Goal: Contribute content

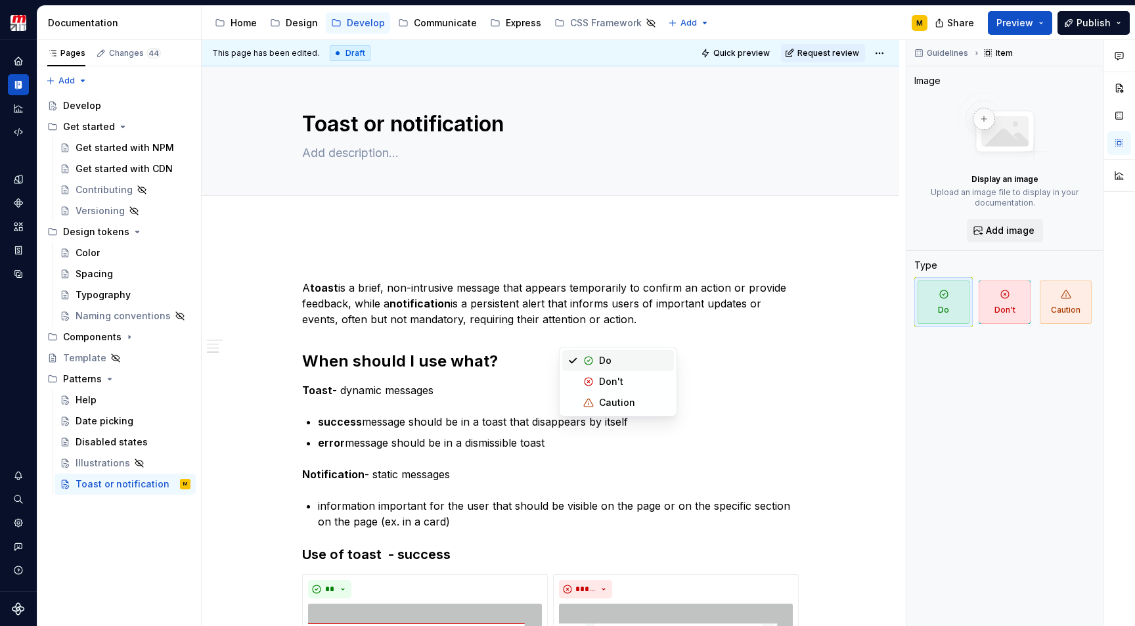
scroll to position [895, 0]
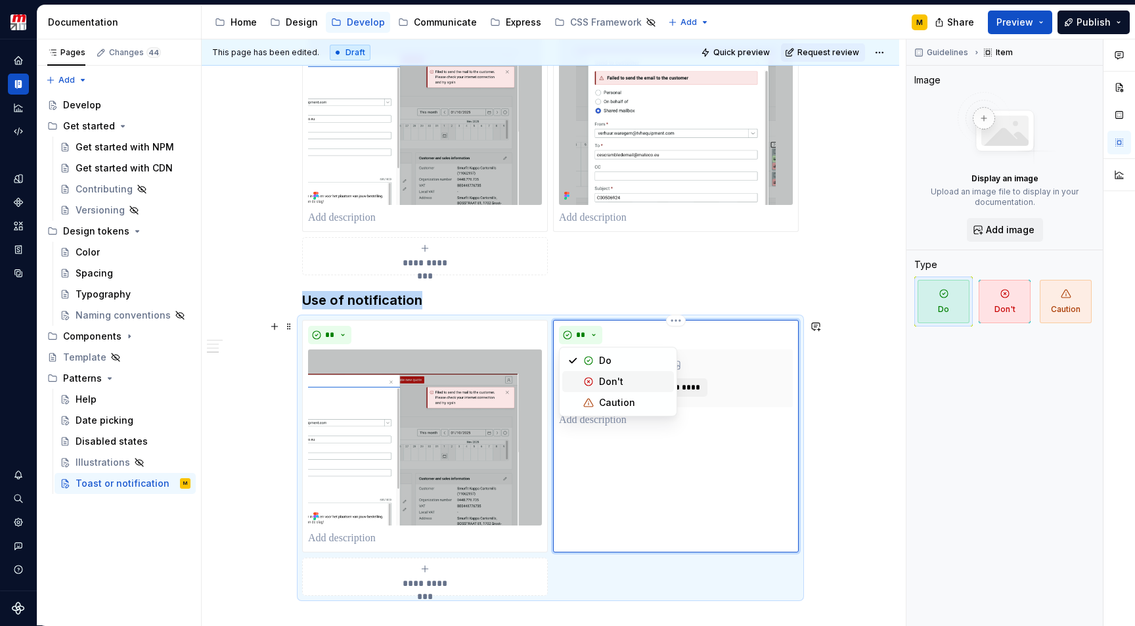
click at [607, 380] on div "Don't" at bounding box center [611, 381] width 24 height 13
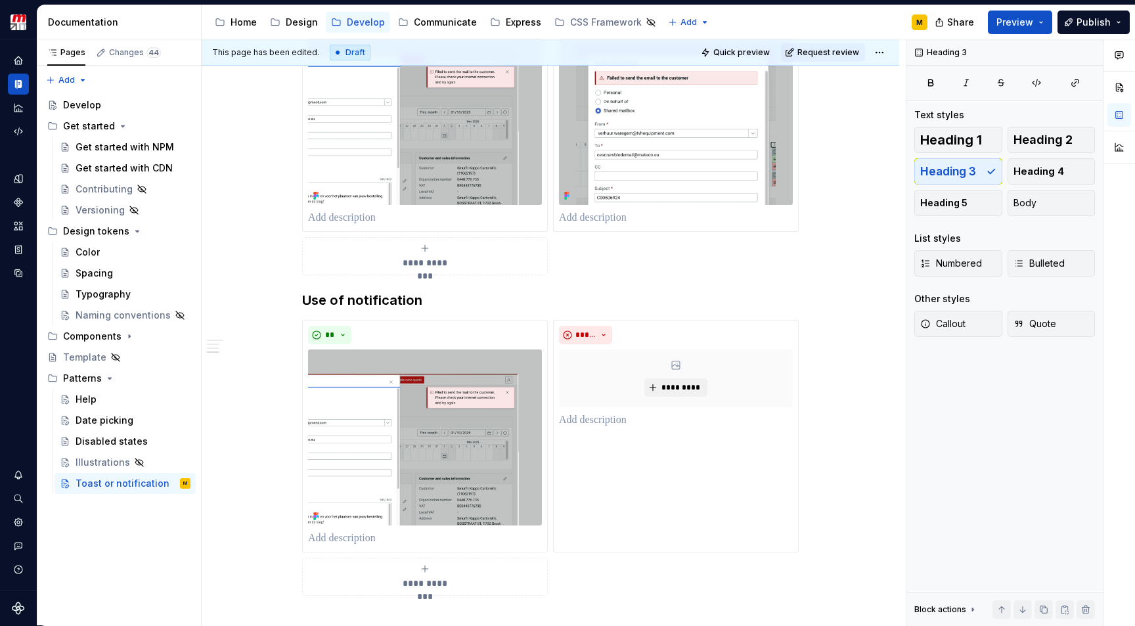
click at [866, 258] on div "**********" at bounding box center [551, 80] width 698 height 1502
click at [280, 588] on div "**********" at bounding box center [551, 80] width 698 height 1502
click at [453, 411] on img at bounding box center [425, 437] width 234 height 176
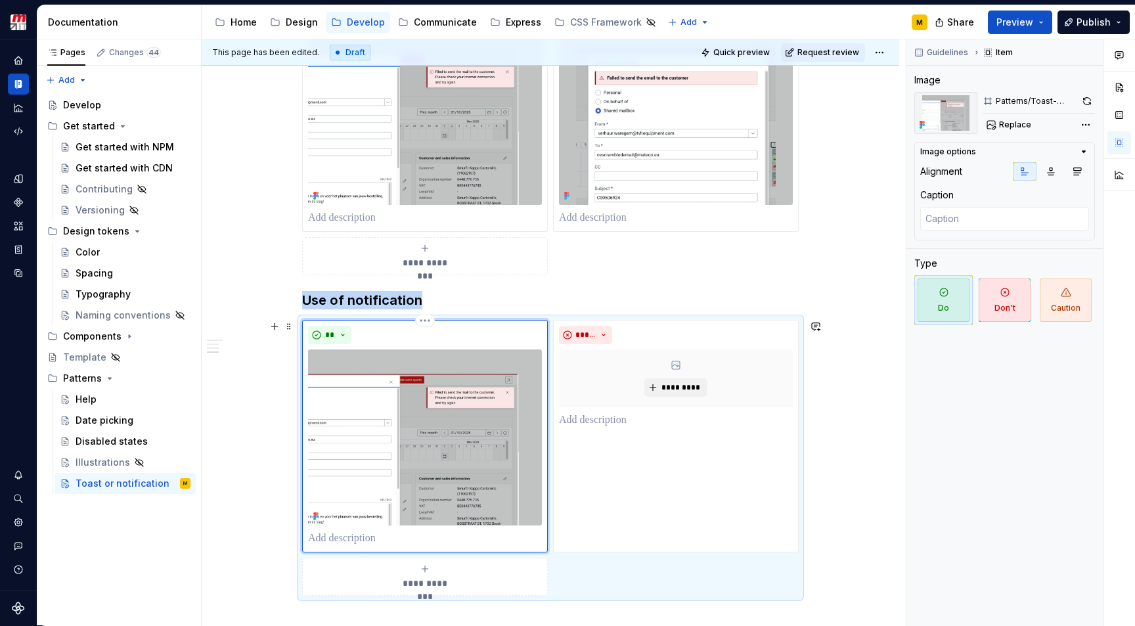
click at [453, 411] on img at bounding box center [425, 437] width 234 height 176
click at [1011, 122] on span "Replace" at bounding box center [1015, 125] width 32 height 11
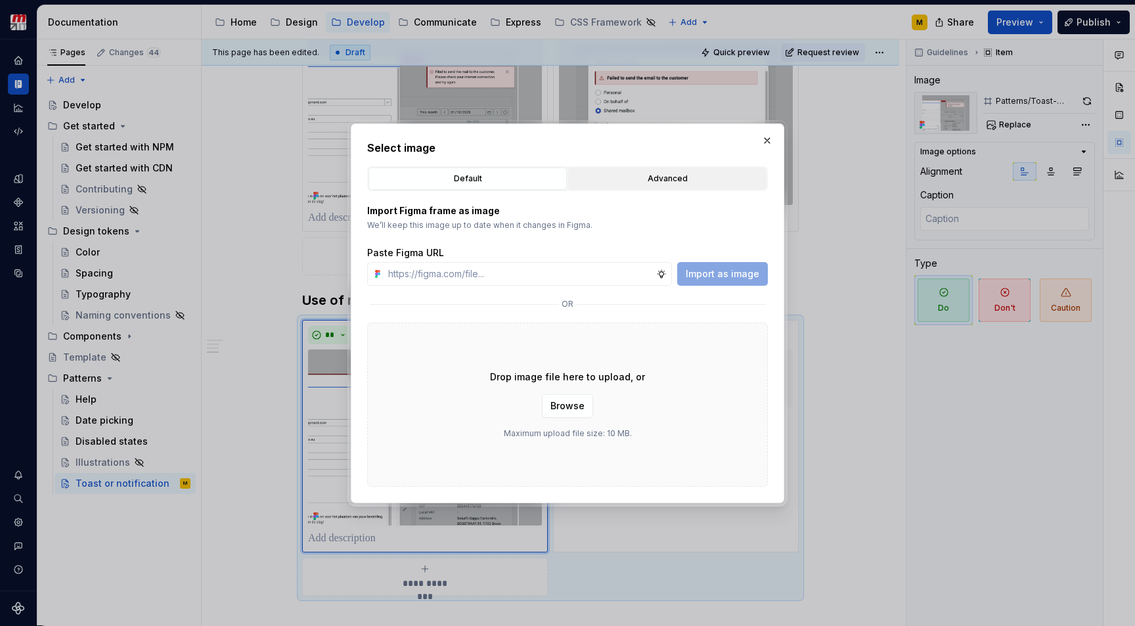
click at [647, 184] on div "Advanced" at bounding box center [667, 178] width 189 height 13
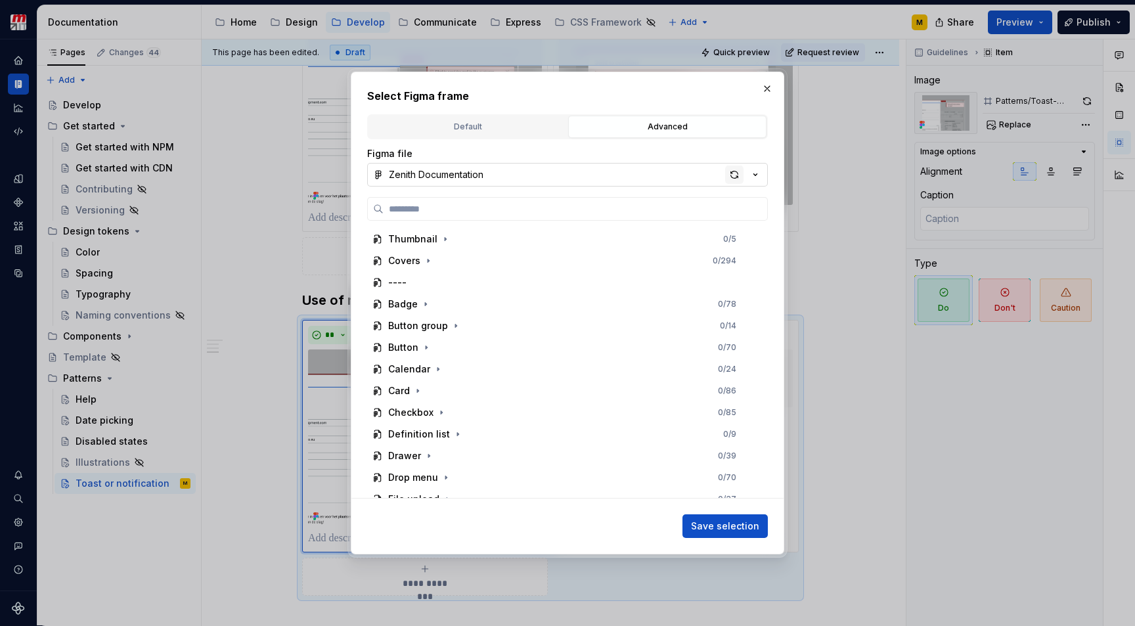
click at [732, 180] on div "button" at bounding box center [734, 175] width 18 height 18
type textarea "*"
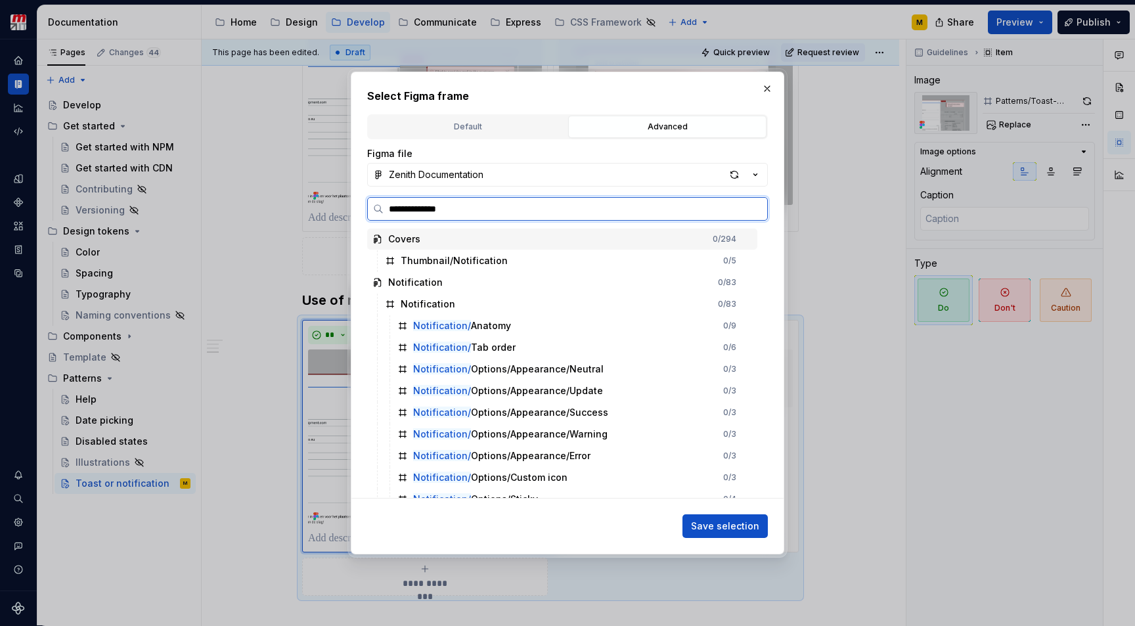
type input "**********"
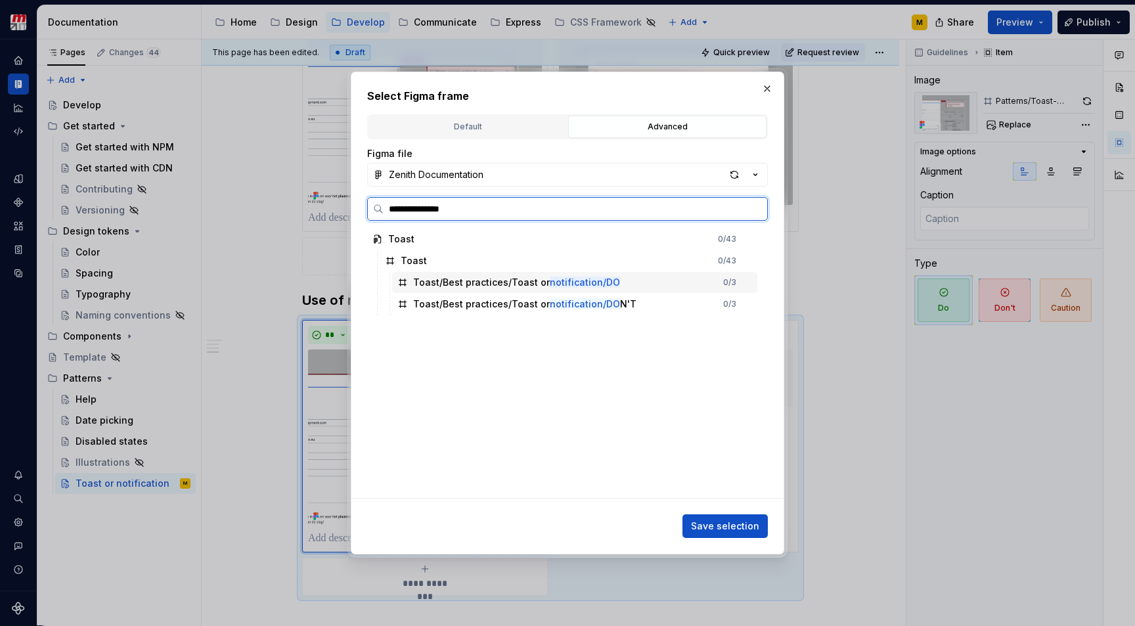
click at [655, 285] on div "Toast/Best practices/Toast or notification/DO 0 / 3" at bounding box center [574, 282] width 365 height 21
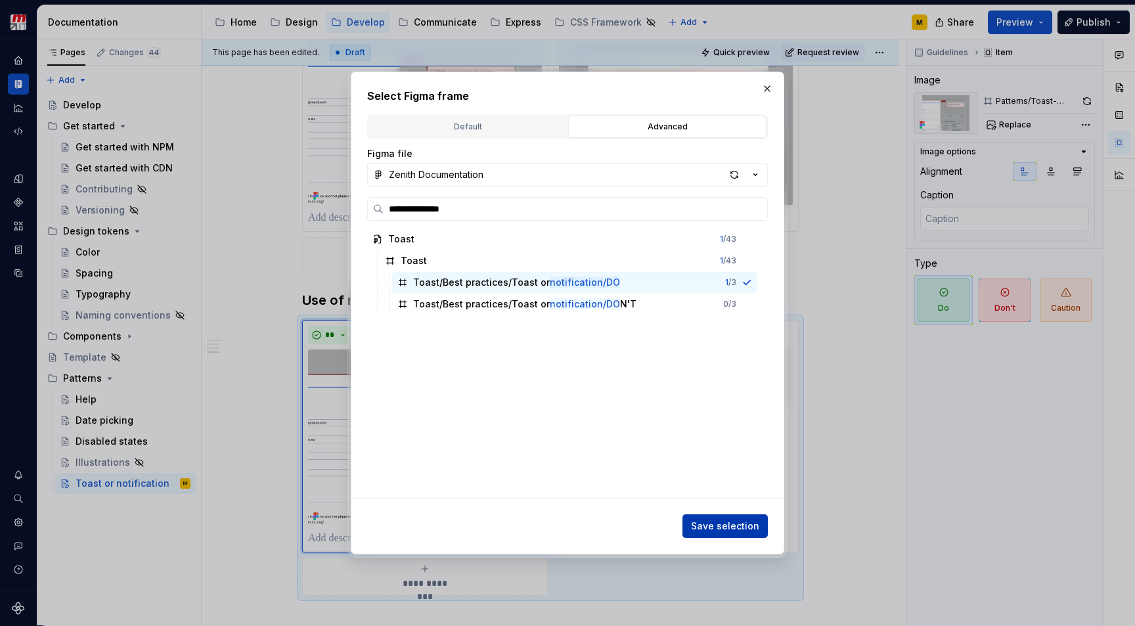
click at [707, 522] on span "Save selection" at bounding box center [725, 526] width 68 height 13
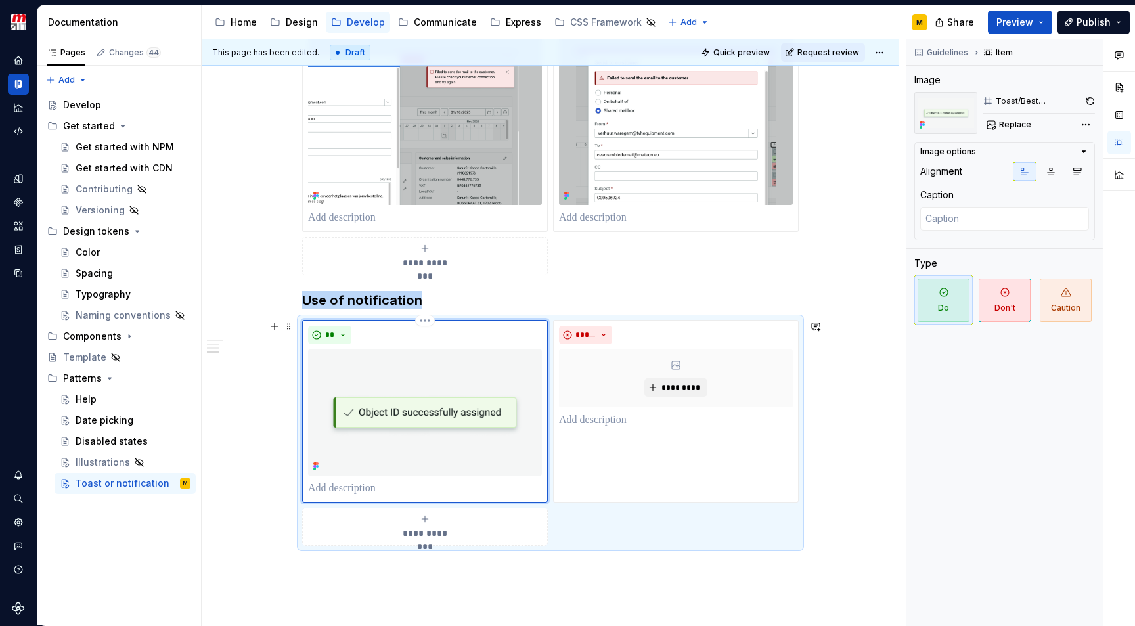
click at [535, 447] on img at bounding box center [425, 412] width 234 height 126
click at [818, 293] on button "button" at bounding box center [816, 300] width 18 height 18
click at [512, 439] on img at bounding box center [425, 412] width 234 height 126
click at [1008, 127] on span "Replace" at bounding box center [1015, 125] width 32 height 11
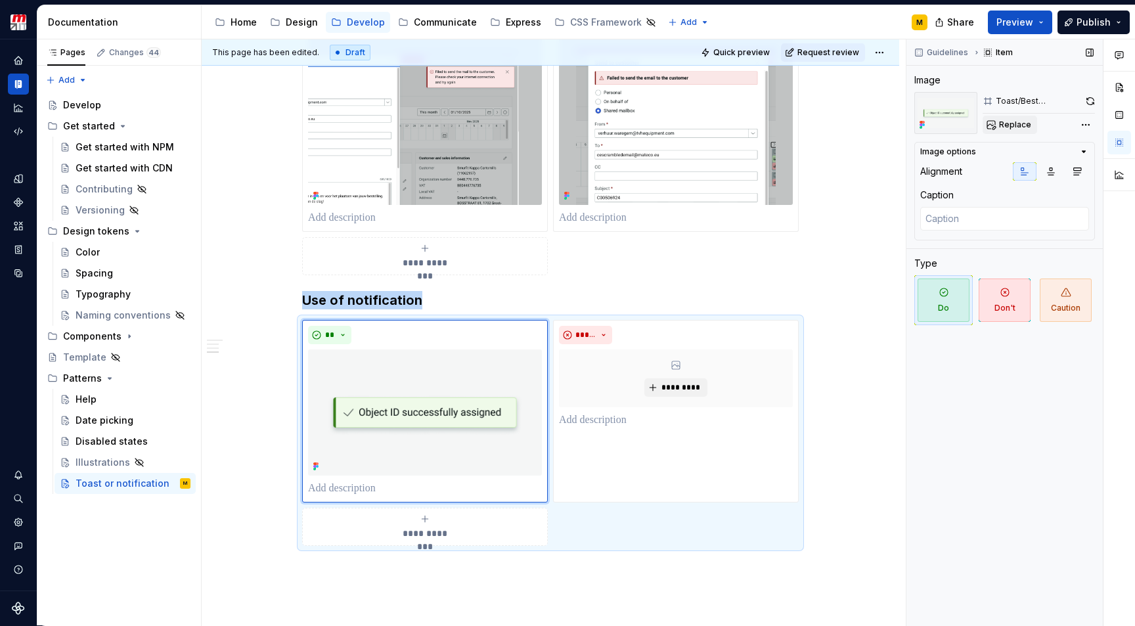
type textarea "*"
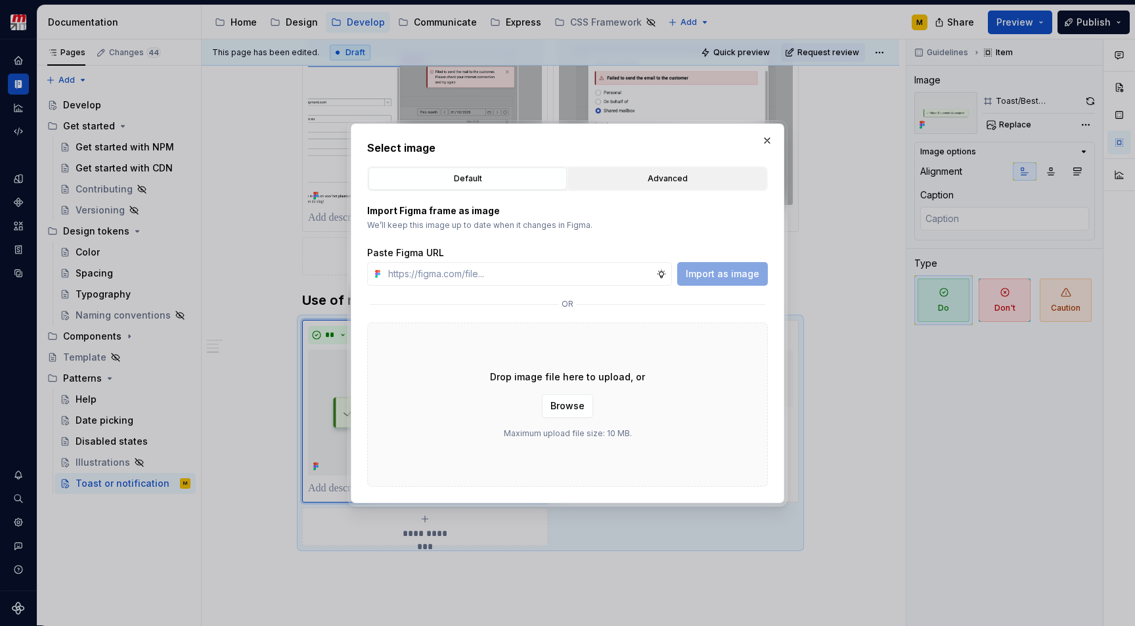
click at [708, 175] on div "Advanced" at bounding box center [667, 178] width 189 height 13
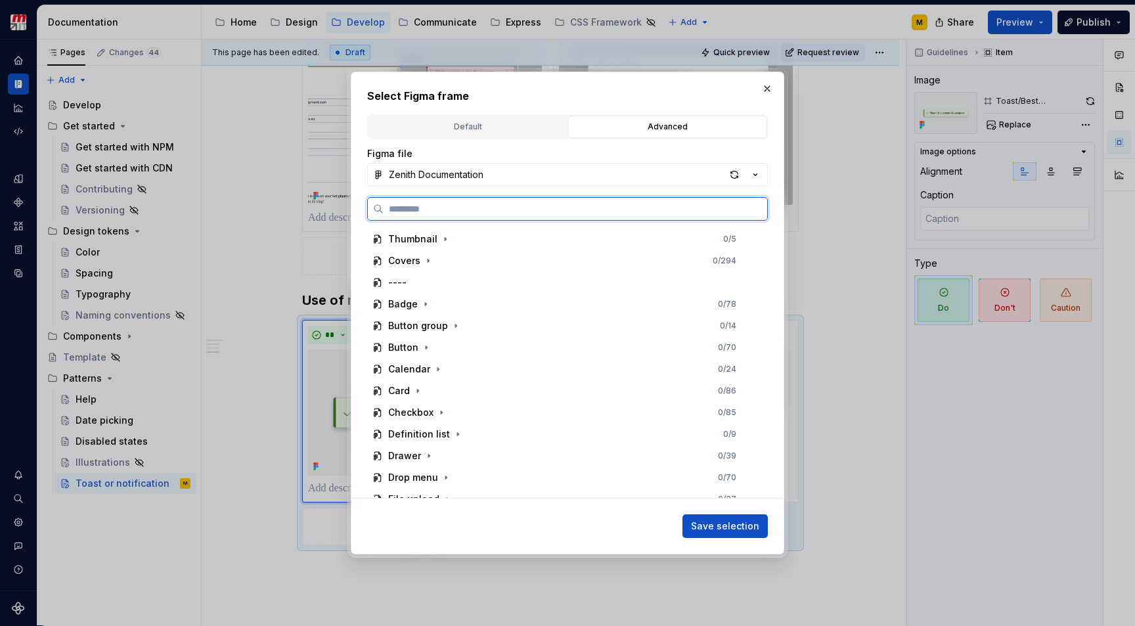
click at [554, 211] on input "search" at bounding box center [576, 208] width 384 height 13
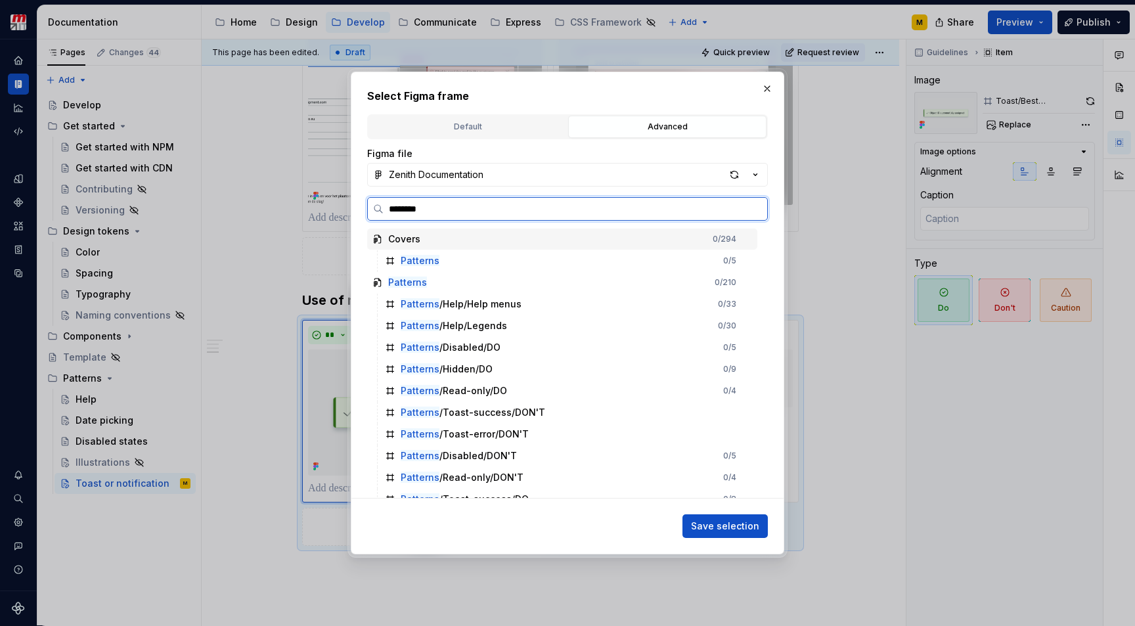
type input "*********"
type textarea "*"
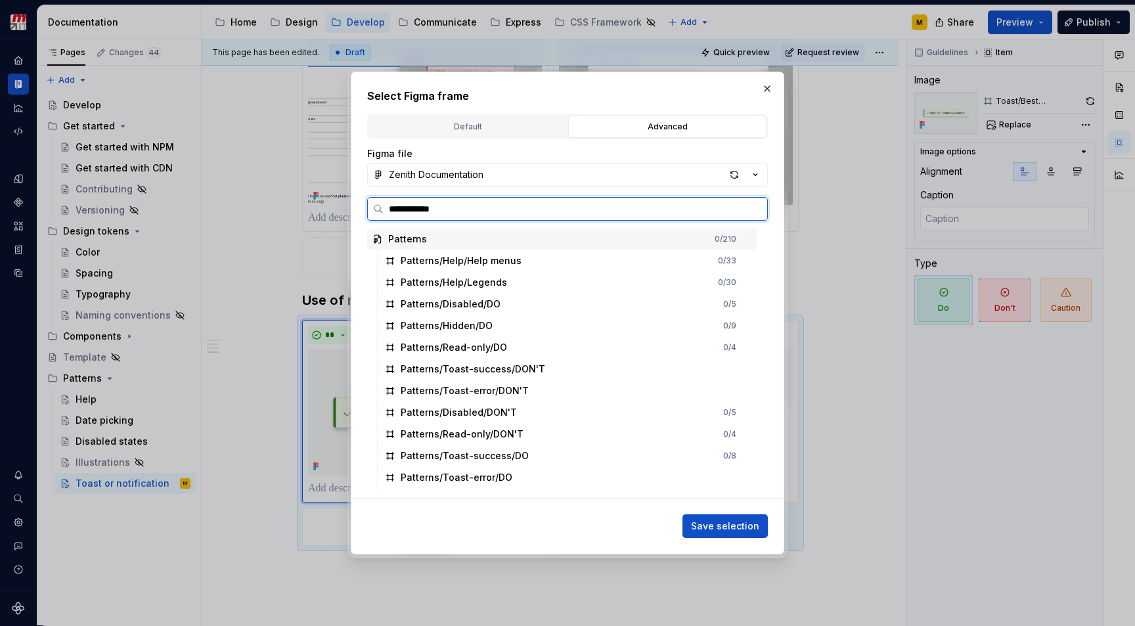
type input "**********"
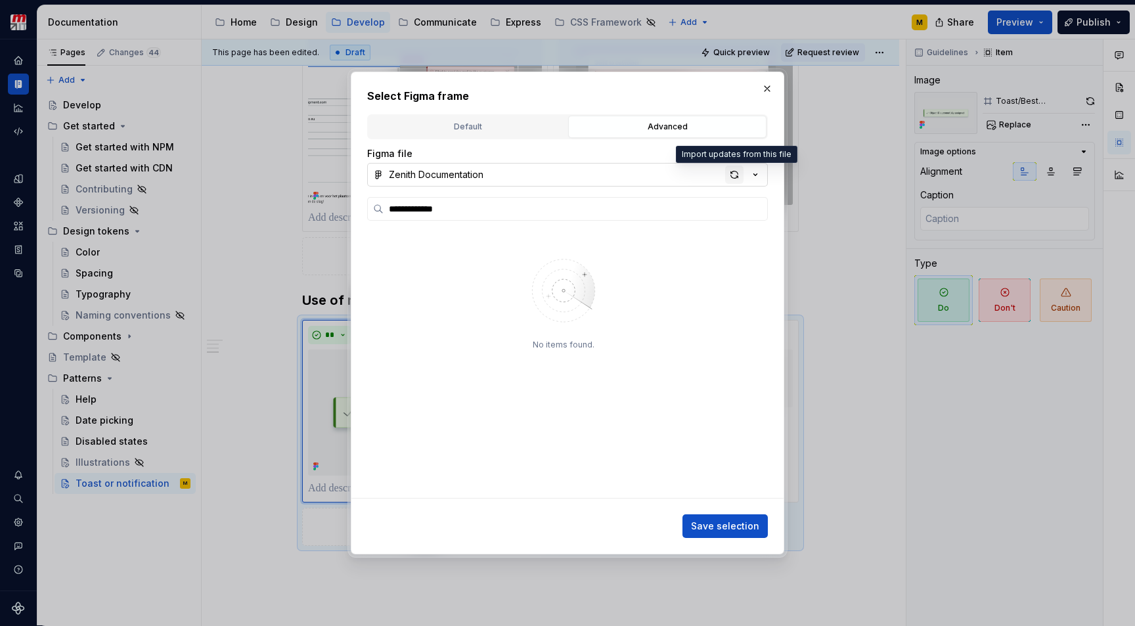
click at [736, 176] on div "button" at bounding box center [734, 175] width 18 height 18
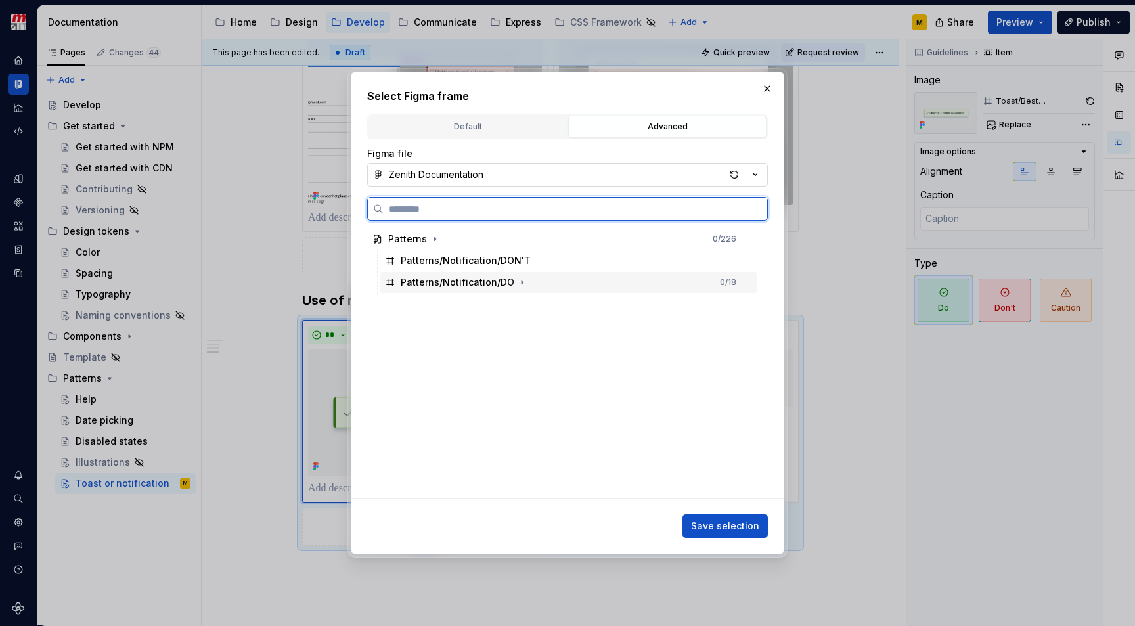
click at [542, 284] on div "Patterns/Notification/DO 0 / 18" at bounding box center [569, 282] width 378 height 21
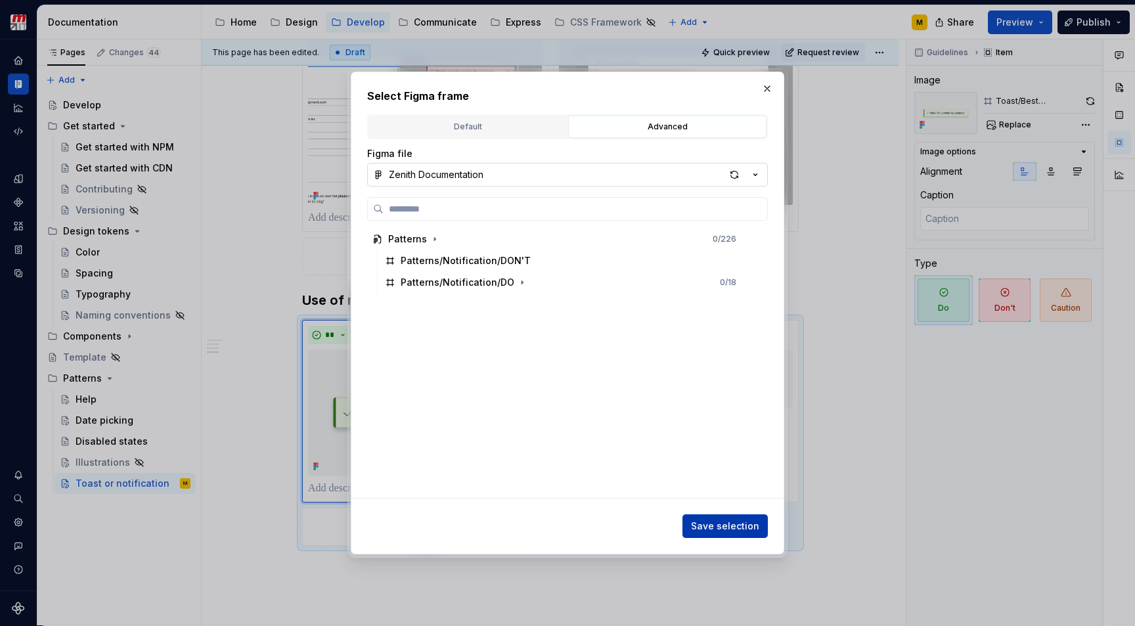
click at [718, 521] on span "Save selection" at bounding box center [725, 526] width 68 height 13
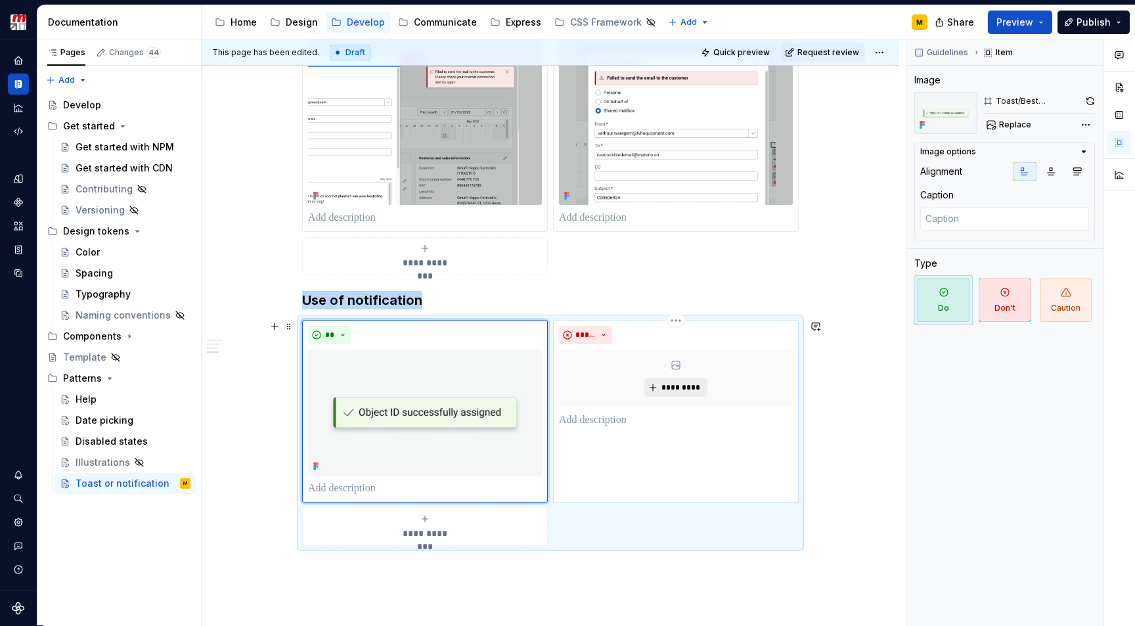
click at [671, 391] on span "*********" at bounding box center [681, 387] width 40 height 11
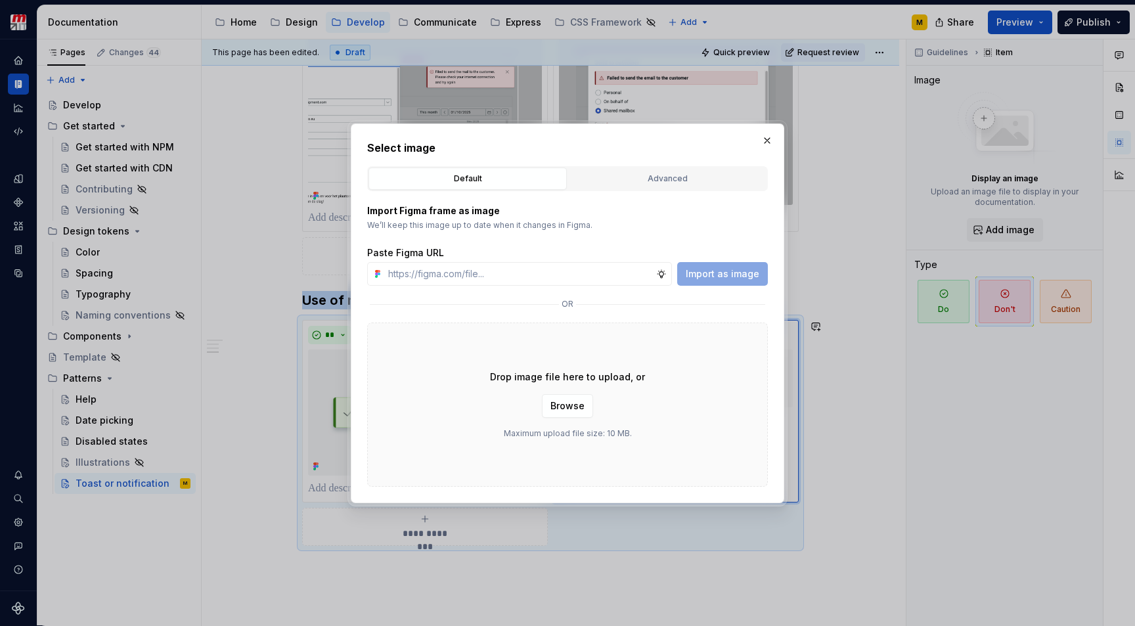
type textarea "*"
click at [696, 190] on div "Default Advanced" at bounding box center [567, 178] width 401 height 25
click at [696, 183] on div "Advanced" at bounding box center [667, 178] width 189 height 13
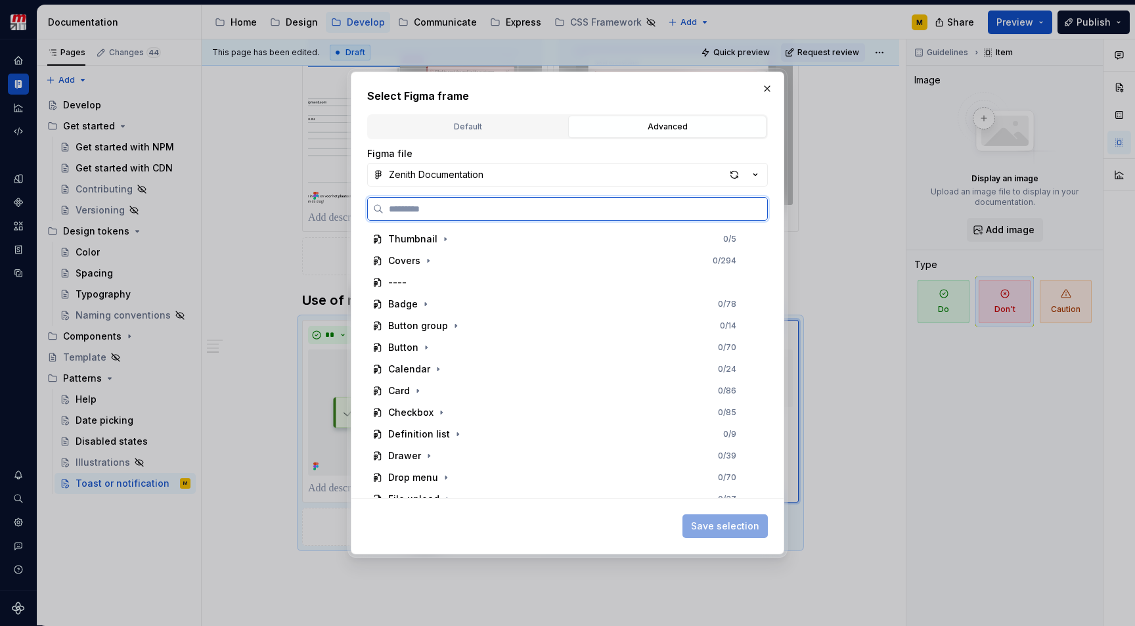
click at [639, 205] on input "search" at bounding box center [576, 208] width 384 height 13
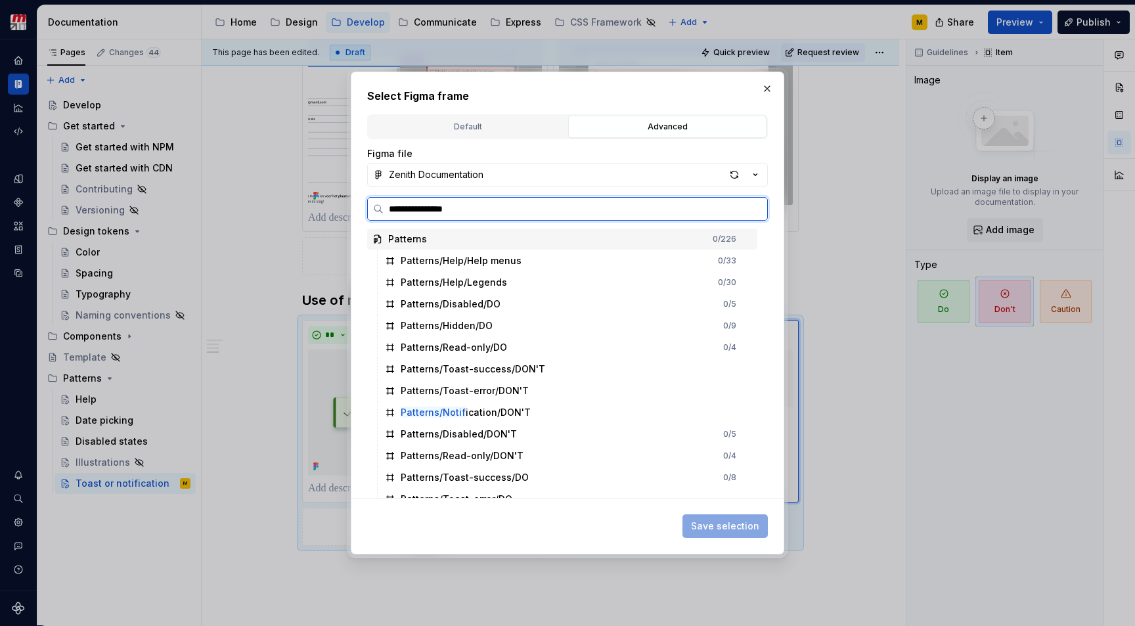
type input "**********"
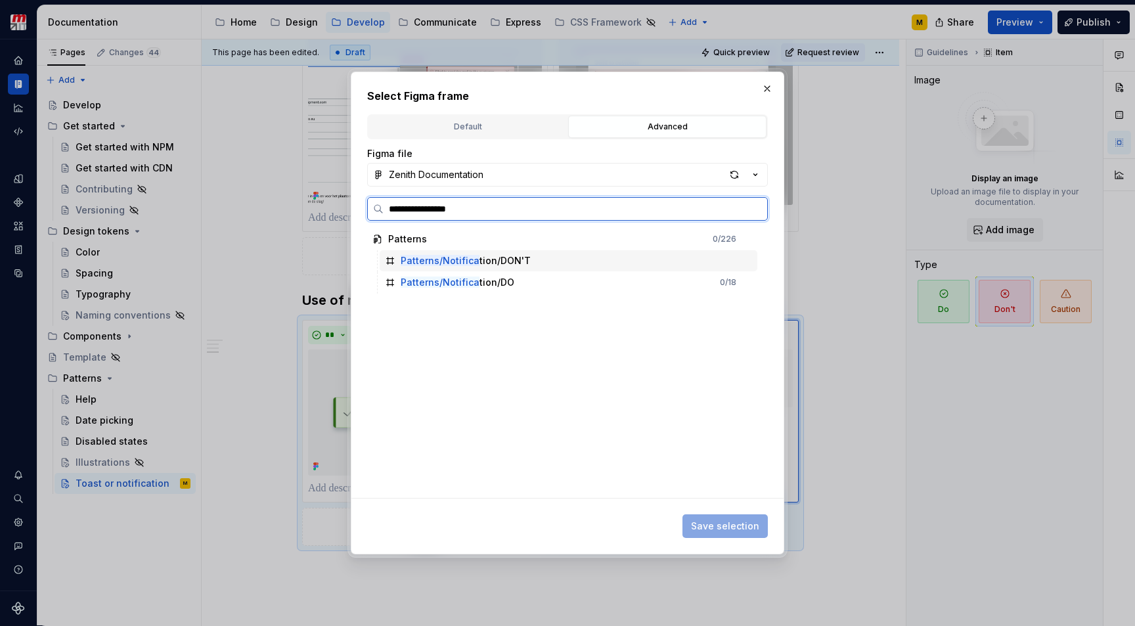
click at [616, 259] on div "Patterns/Notifica tion/DON'T" at bounding box center [569, 260] width 378 height 21
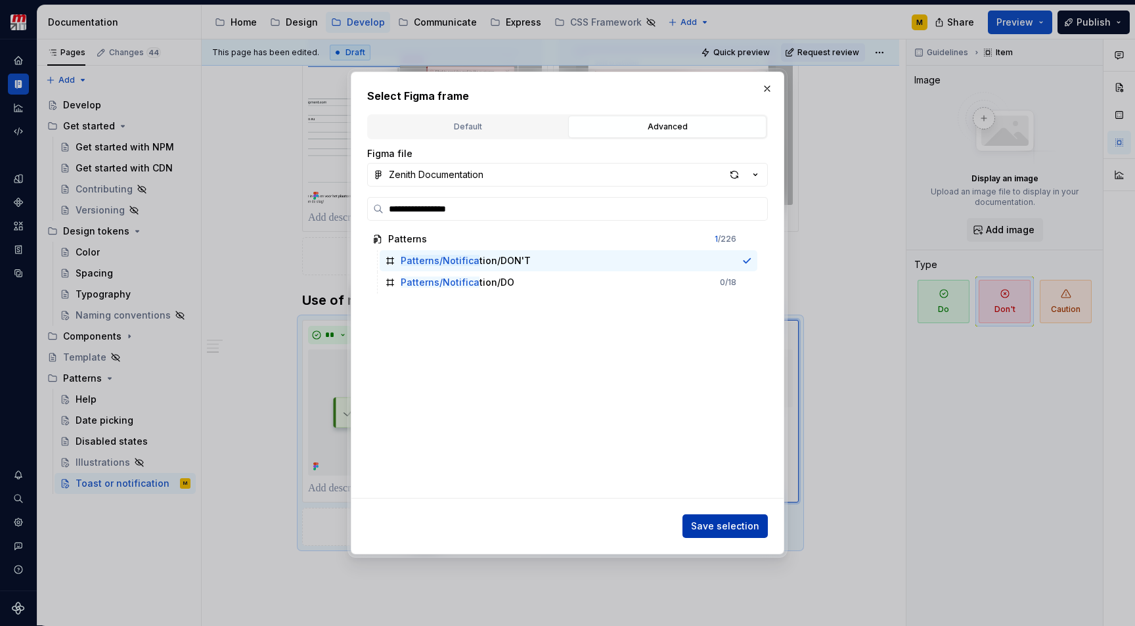
click at [701, 526] on span "Save selection" at bounding box center [725, 526] width 68 height 13
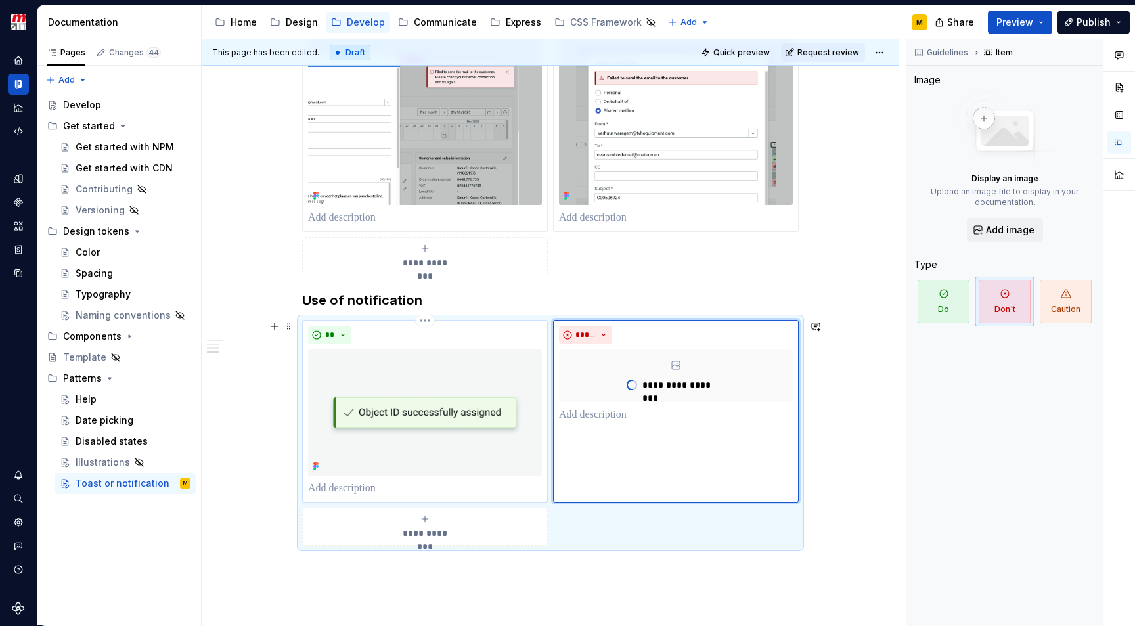
click at [471, 455] on img at bounding box center [425, 412] width 234 height 126
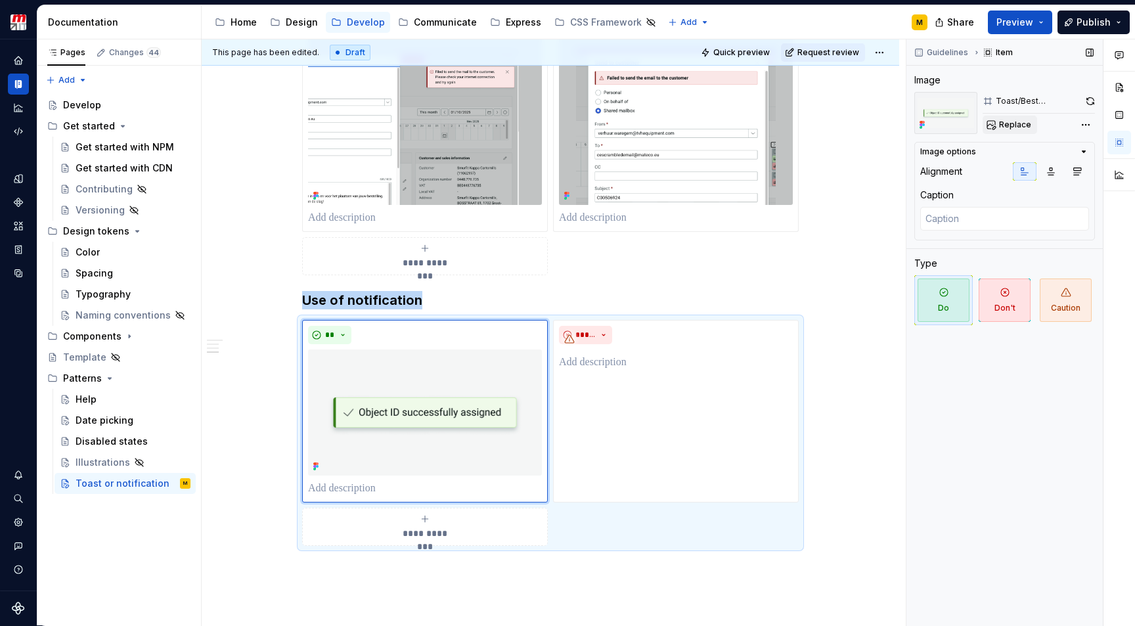
click at [1019, 125] on span "Replace" at bounding box center [1015, 125] width 32 height 11
type textarea "*"
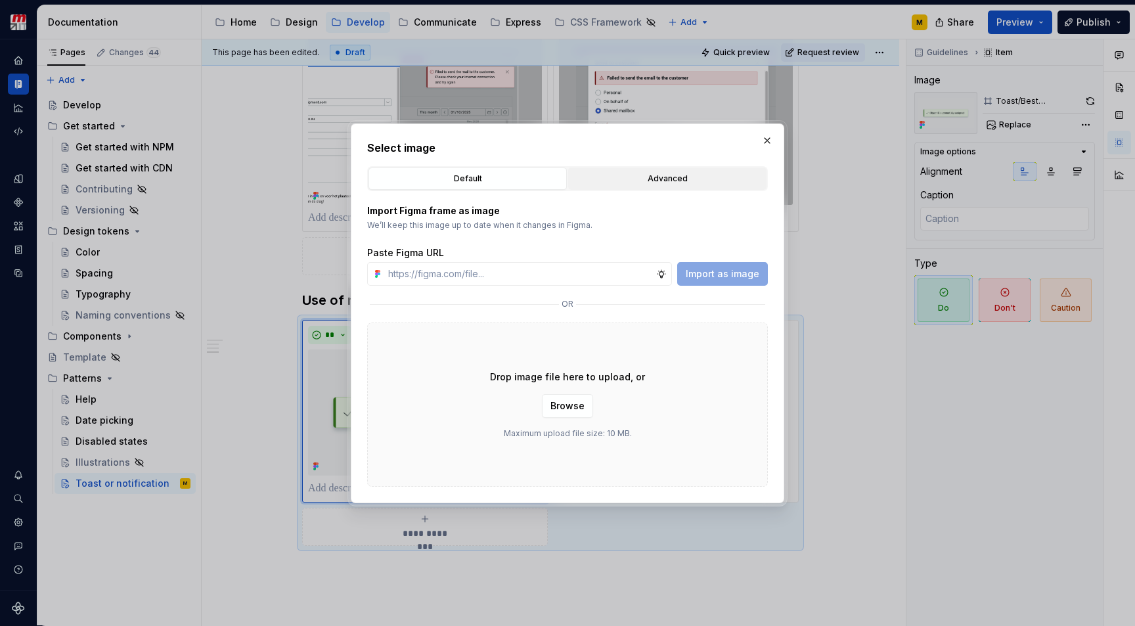
click at [672, 188] on button "Advanced" at bounding box center [667, 179] width 198 height 22
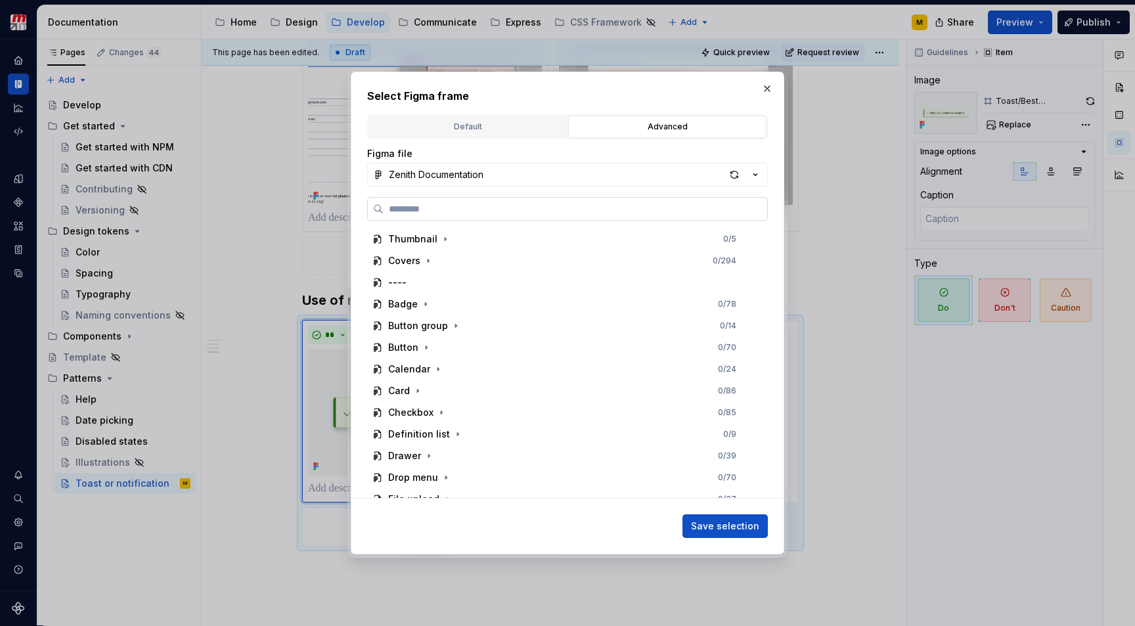
click at [603, 217] on label at bounding box center [567, 209] width 401 height 24
click at [603, 215] on input "search" at bounding box center [576, 208] width 384 height 13
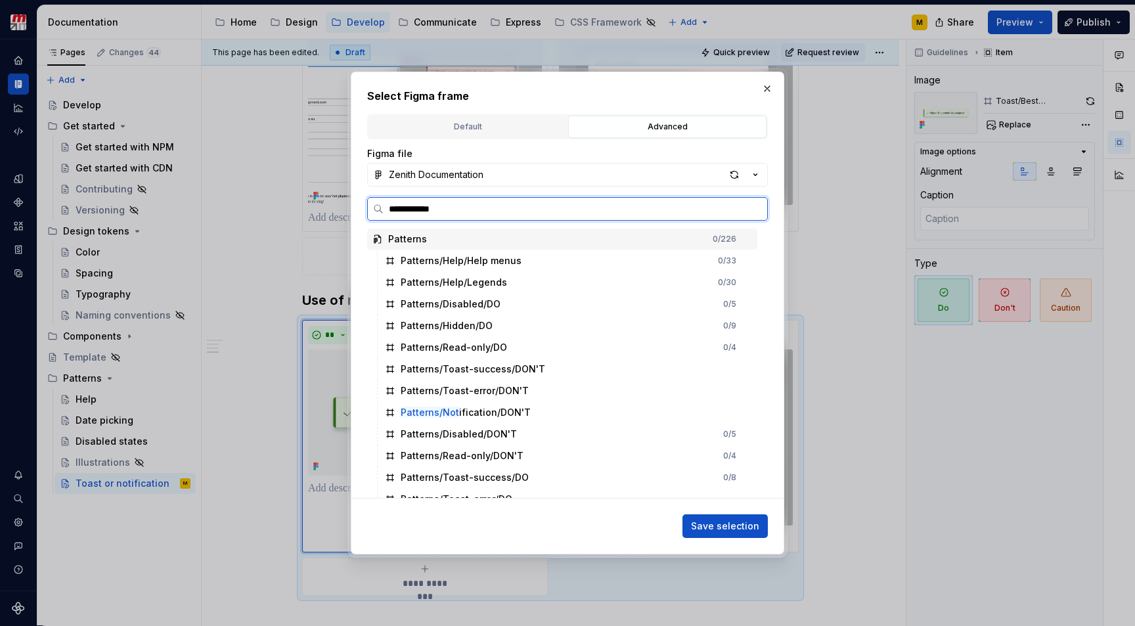
type input "**********"
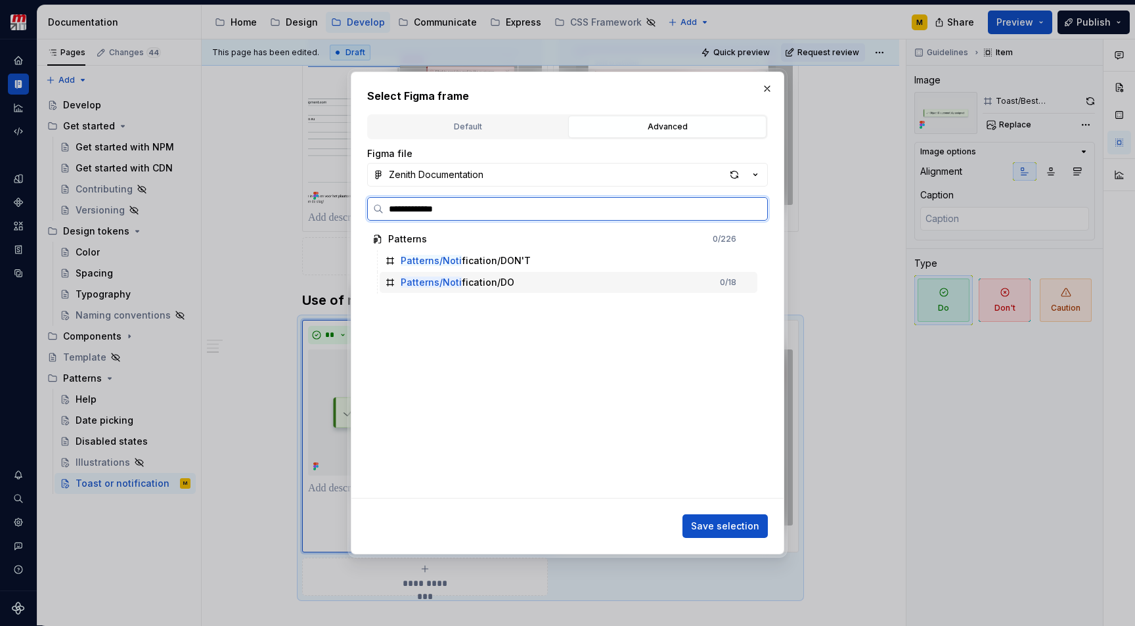
click at [567, 292] on div "Patterns/Noti fication/DO 0 / 18" at bounding box center [569, 282] width 378 height 21
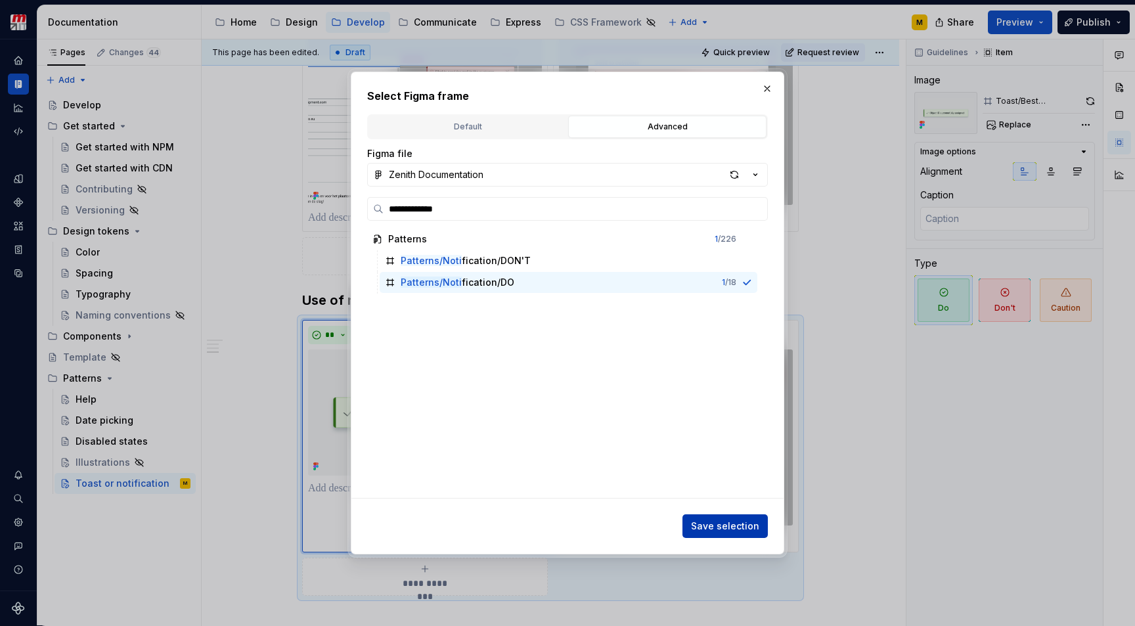
click at [702, 522] on span "Save selection" at bounding box center [725, 526] width 68 height 13
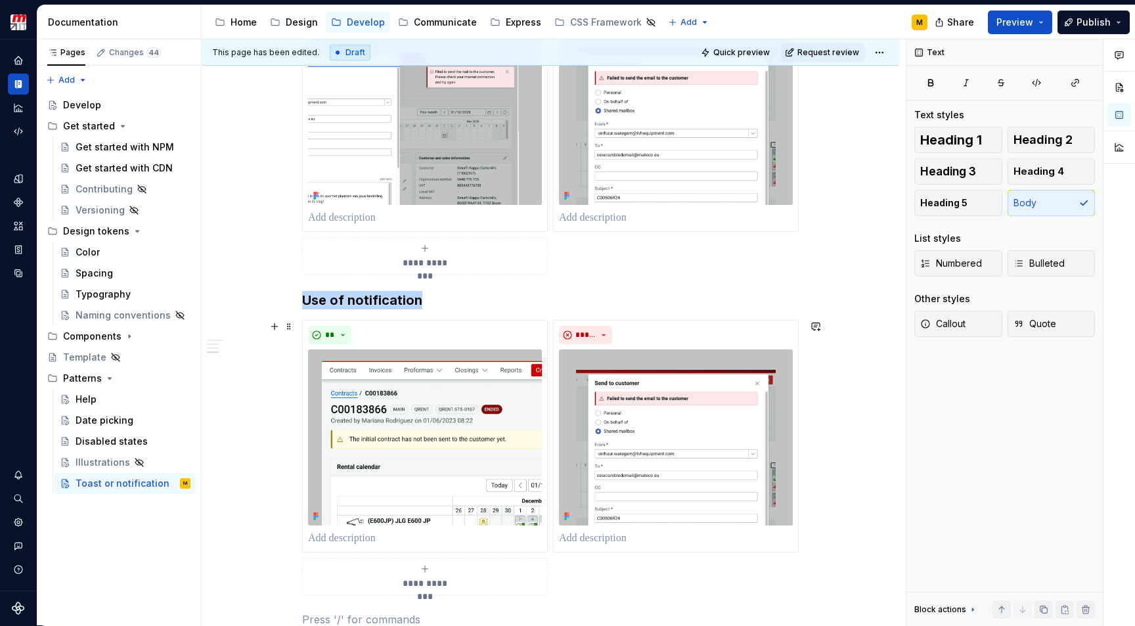
click at [859, 372] on div "**********" at bounding box center [551, 80] width 698 height 1502
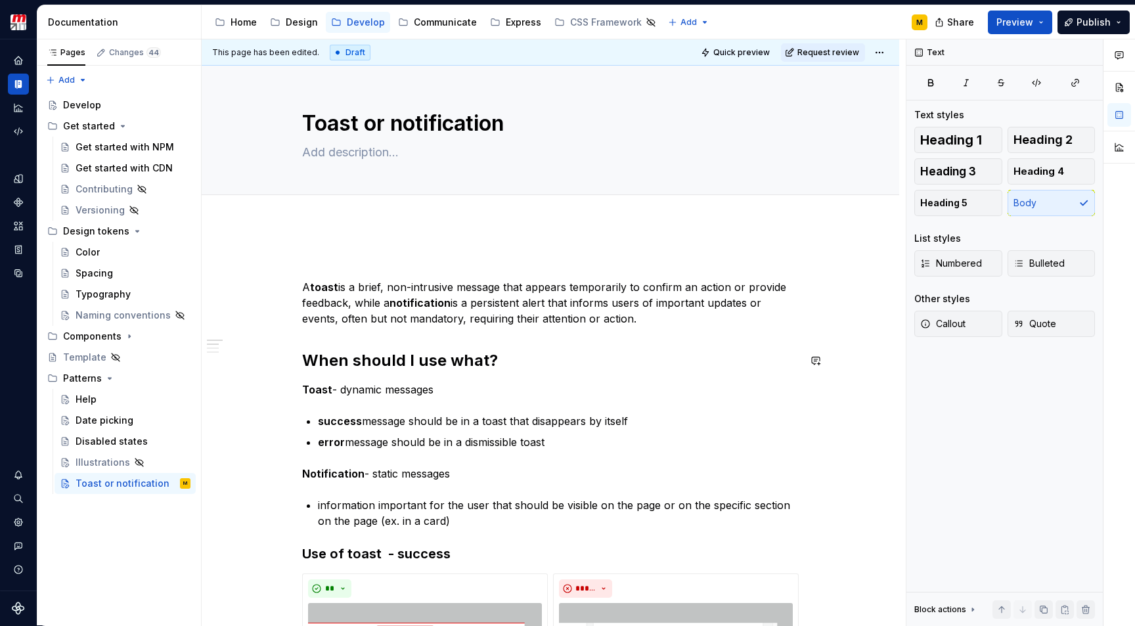
scroll to position [0, 0]
click at [835, 56] on span "Request review" at bounding box center [828, 52] width 62 height 11
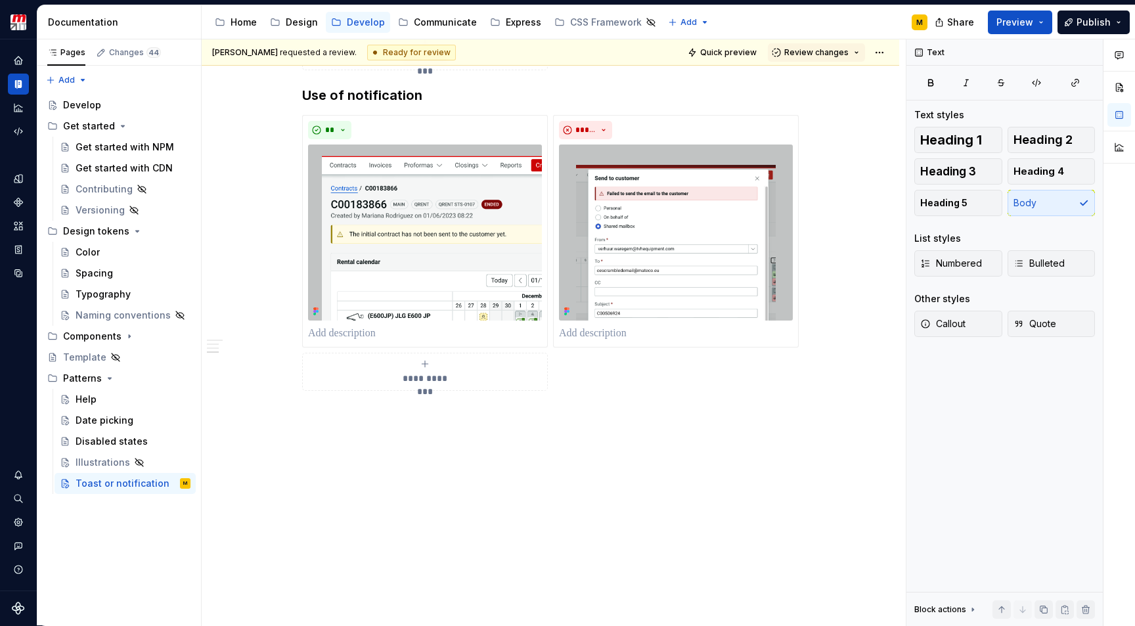
scroll to position [1100, 0]
click at [851, 55] on button "Review changes" at bounding box center [816, 52] width 97 height 18
click at [881, 54] on html "Zenith Design System M Design system data Documentation Accessibility guide for…" at bounding box center [567, 313] width 1135 height 626
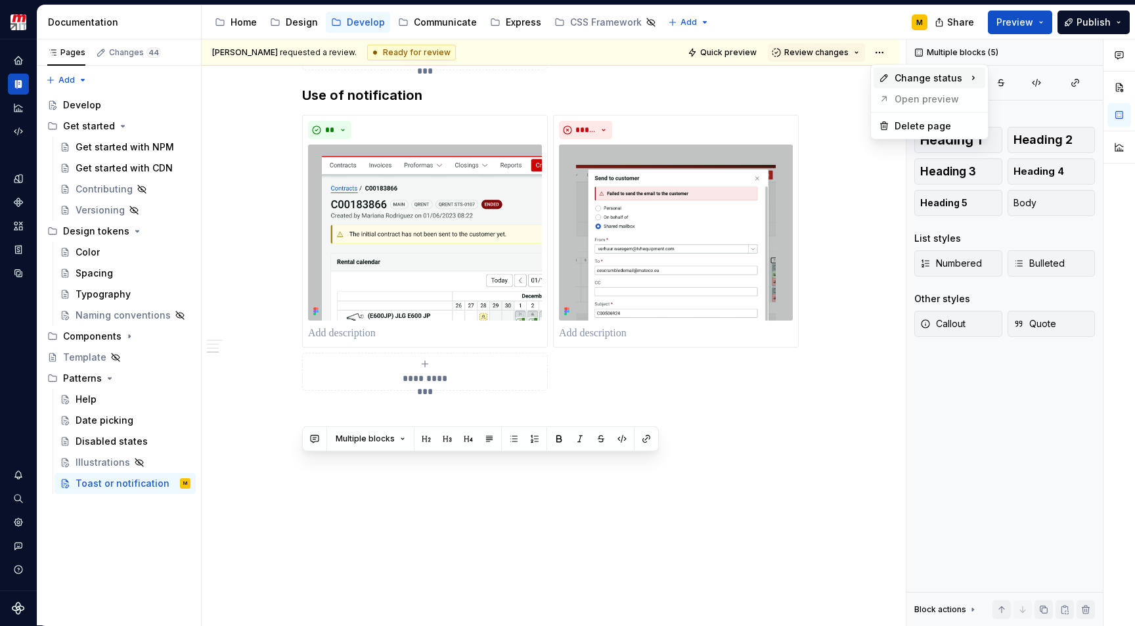
click at [920, 73] on span "Change status" at bounding box center [929, 78] width 68 height 13
click at [1027, 83] on div "Draft" at bounding box center [1070, 81] width 91 height 13
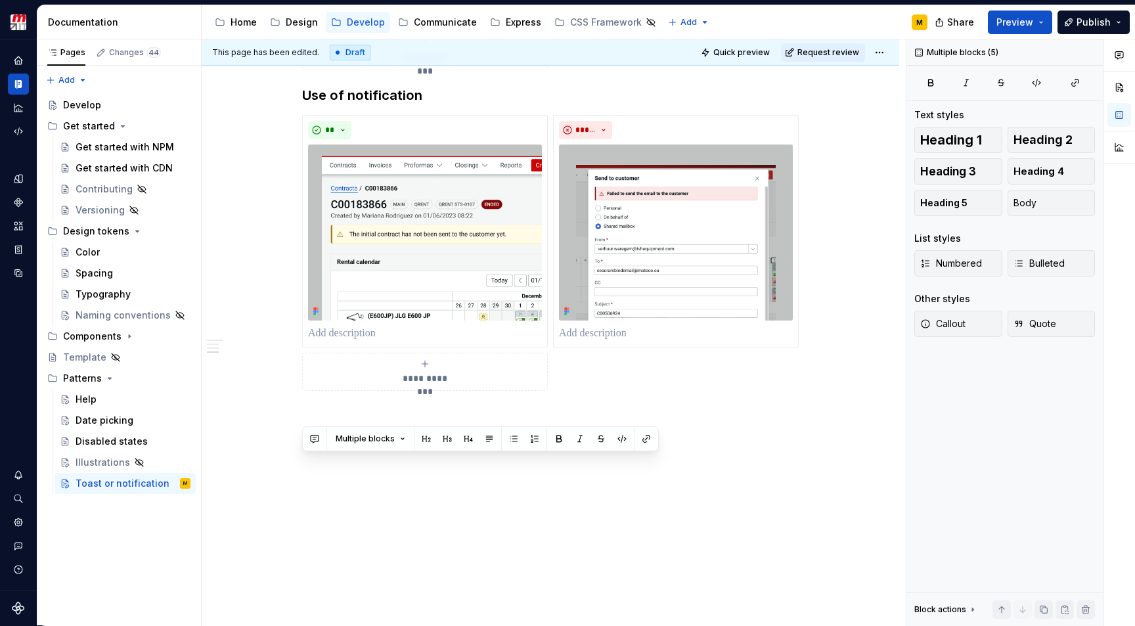
scroll to position [1037, 0]
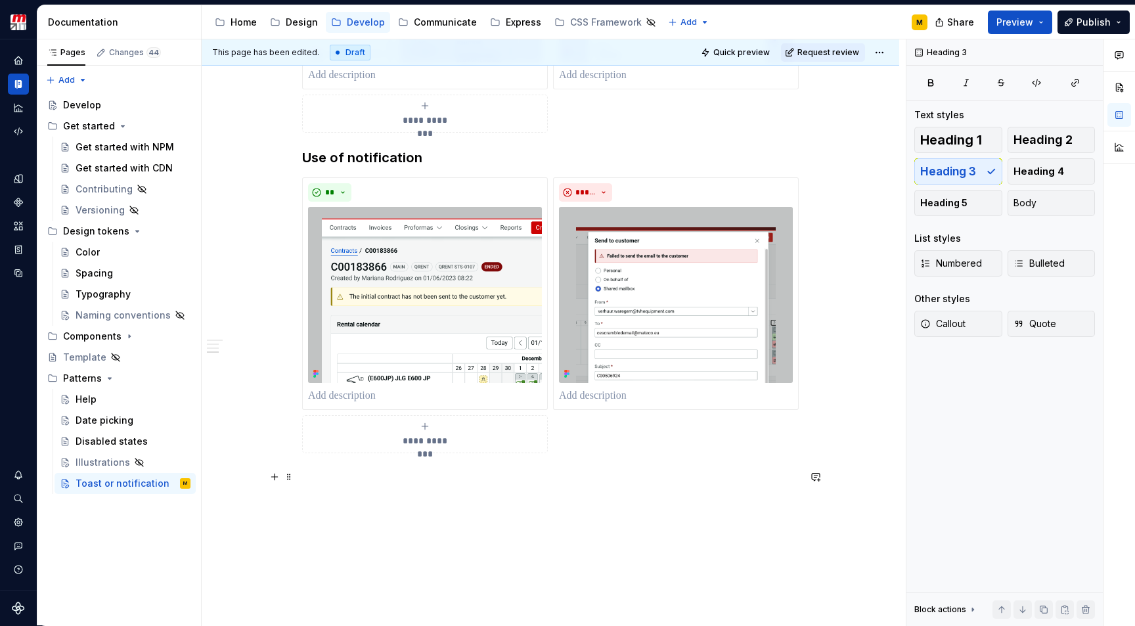
click at [404, 481] on p at bounding box center [550, 477] width 497 height 16
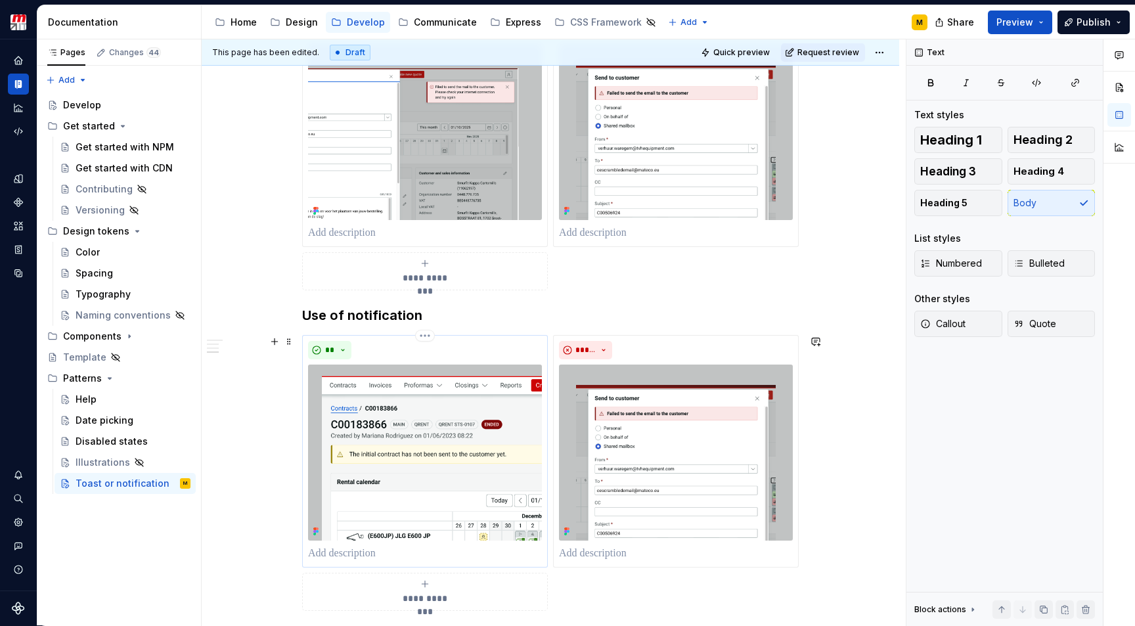
scroll to position [870, 0]
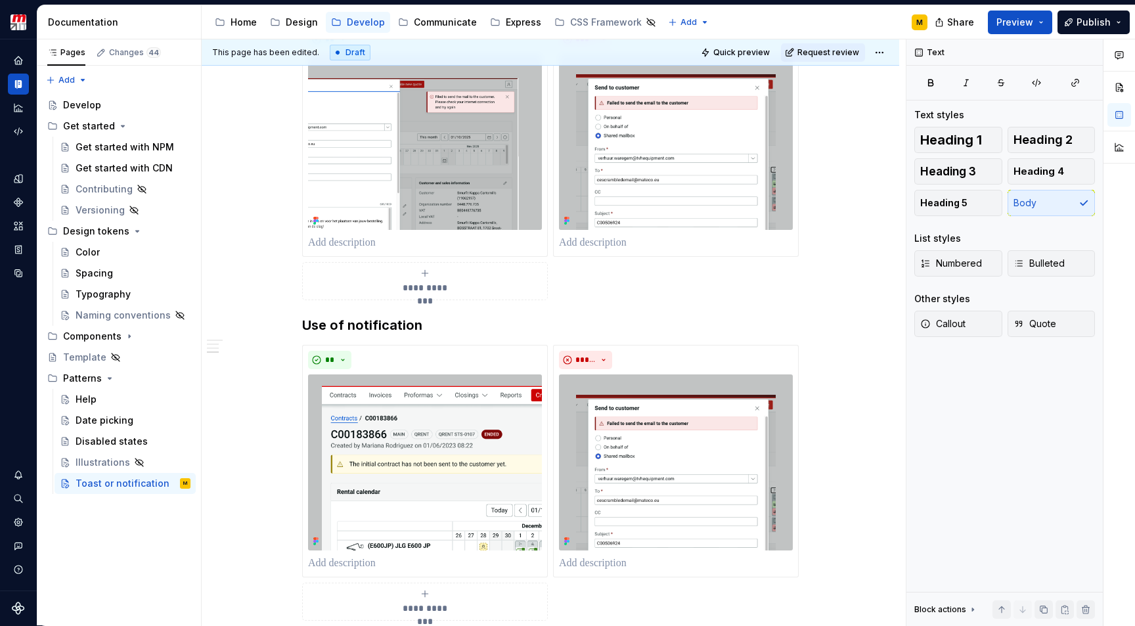
type textarea "*"
